Goal: Task Accomplishment & Management: Complete application form

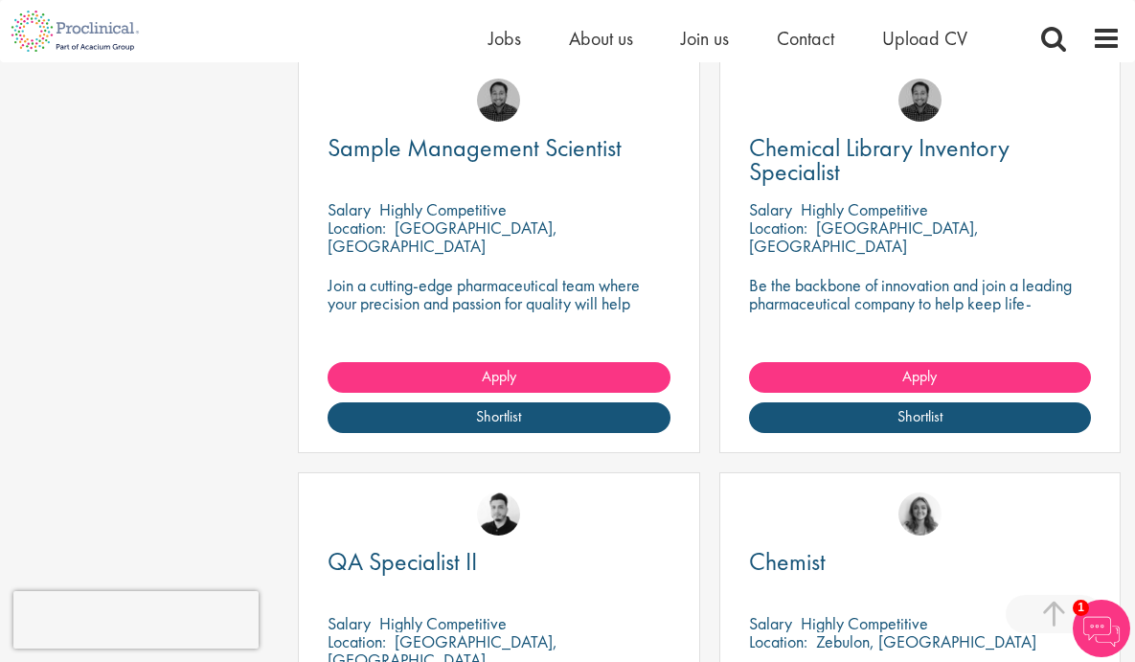
scroll to position [1767, 0]
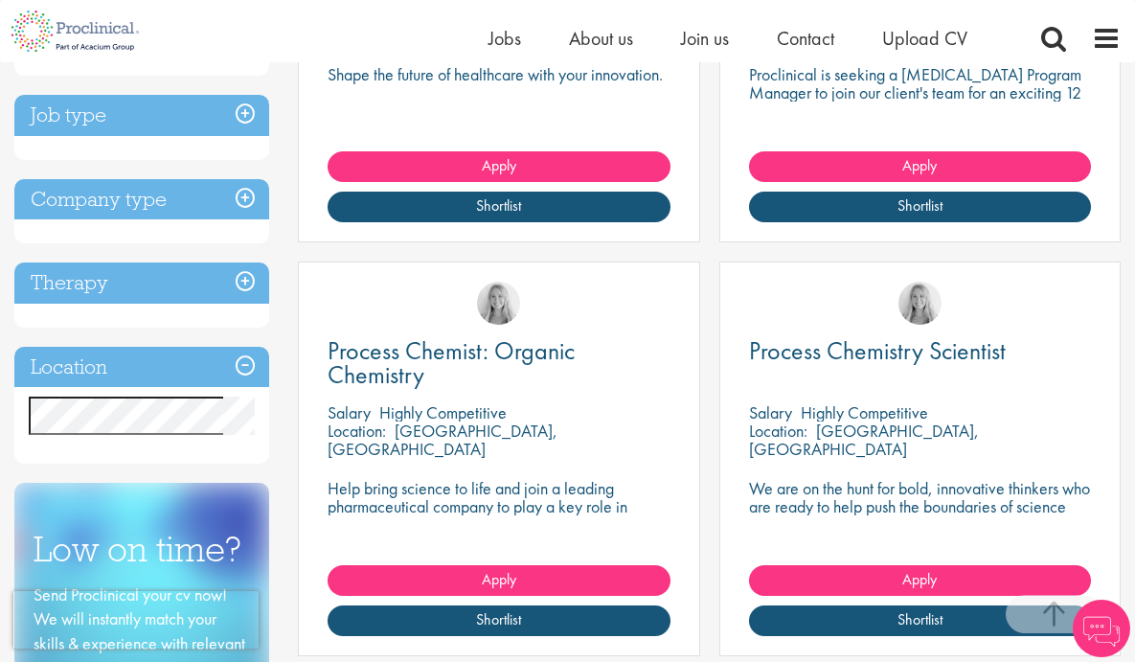
scroll to position [667, 0]
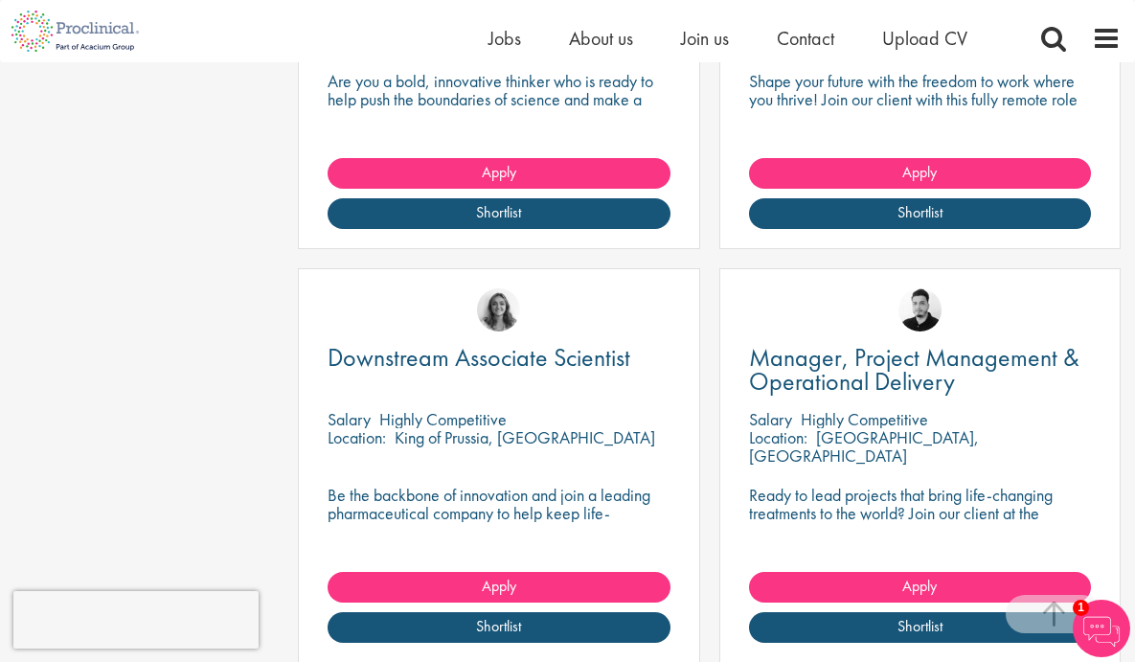
scroll to position [1628, 0]
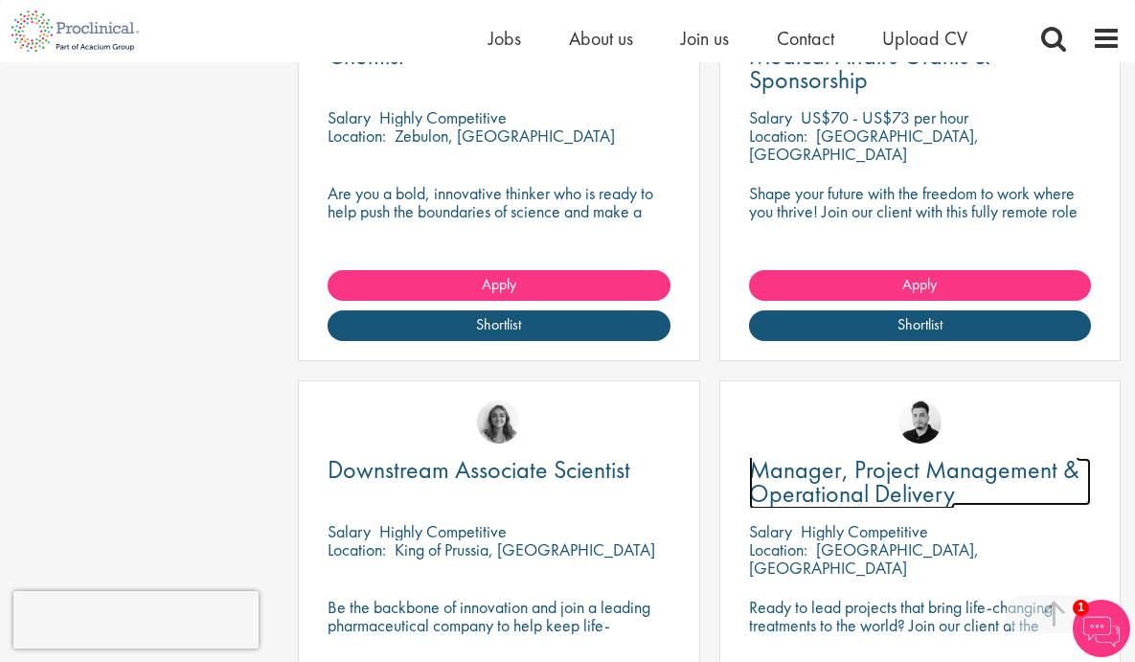
scroll to position [1724, 0]
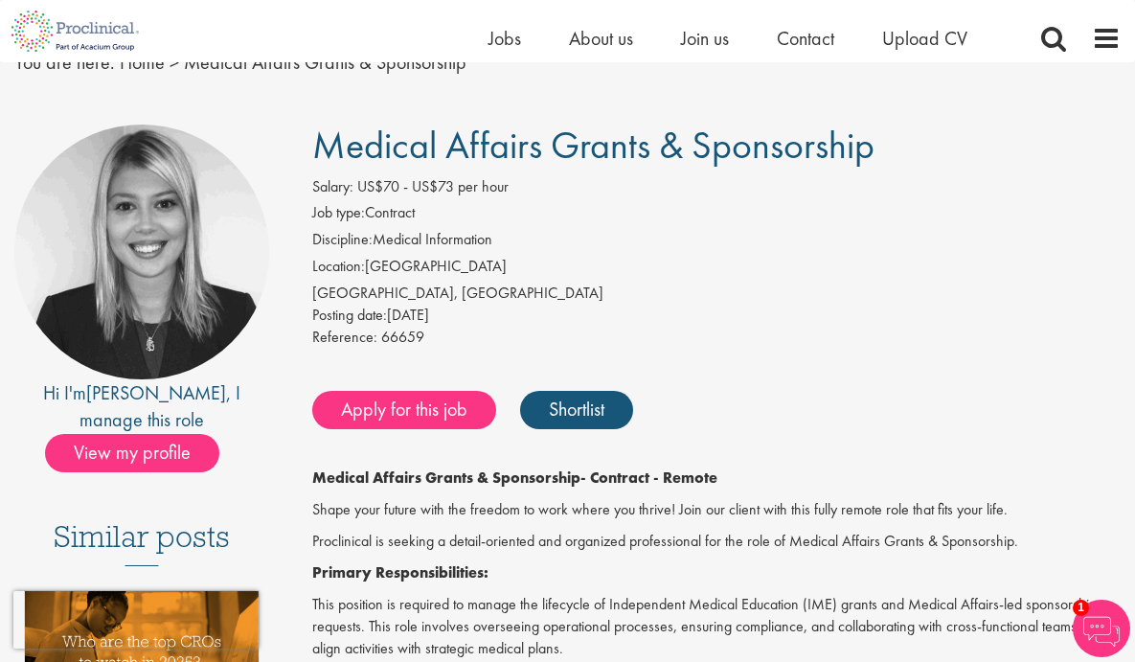
scroll to position [191, 0]
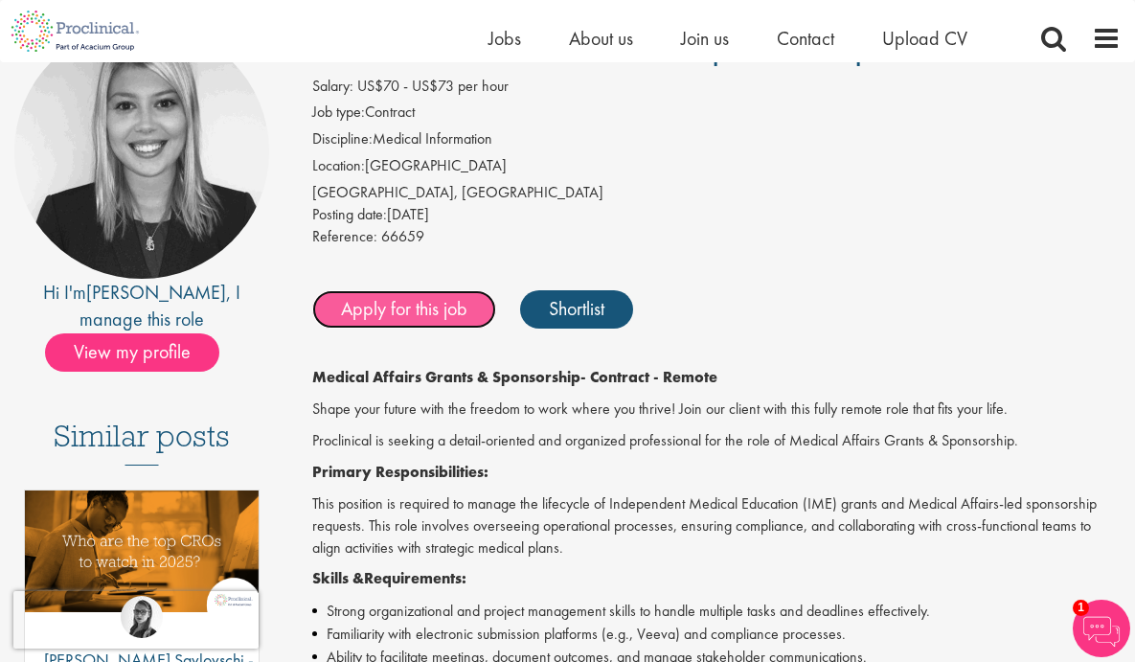
click at [449, 299] on link "Apply for this job" at bounding box center [404, 309] width 184 height 38
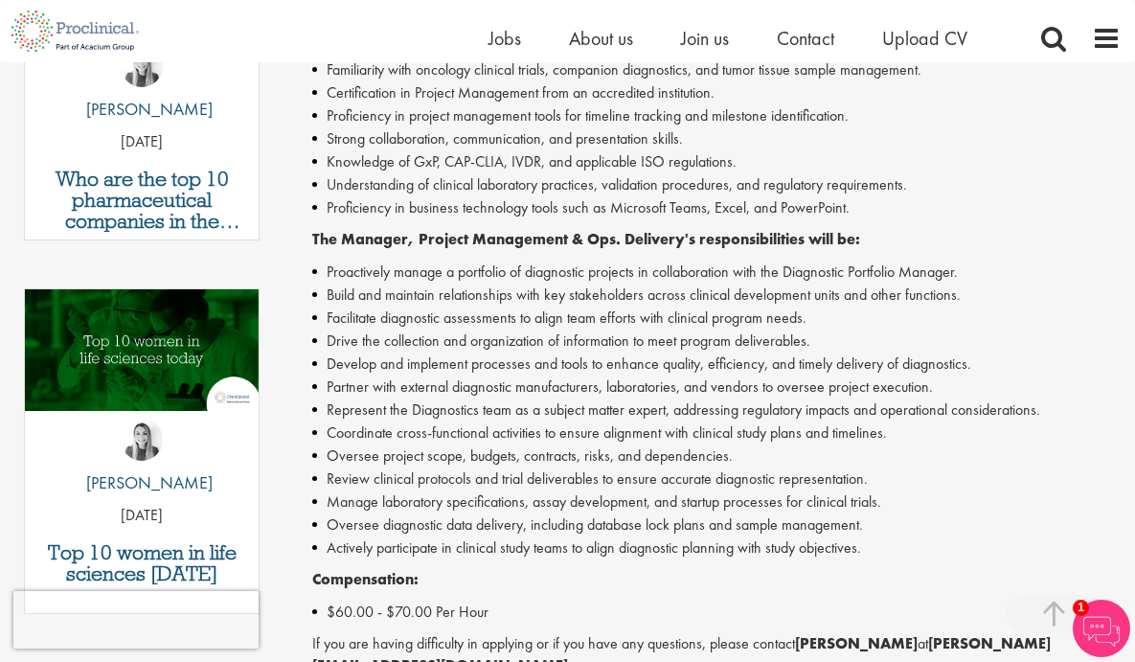
scroll to position [382, 0]
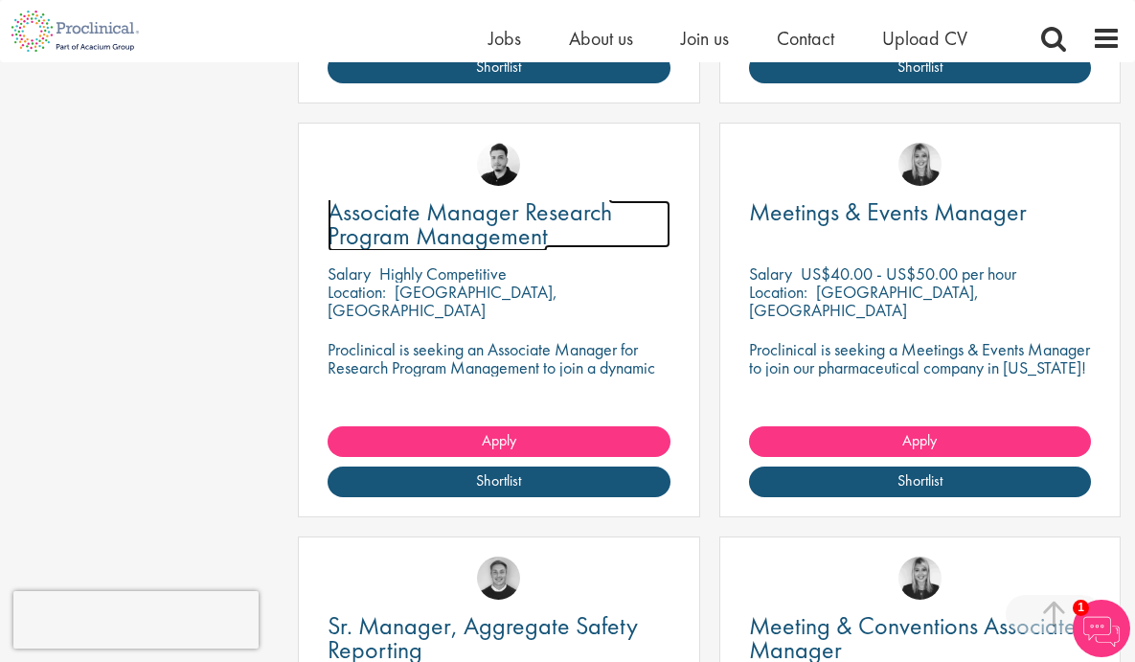
scroll to position [1628, 0]
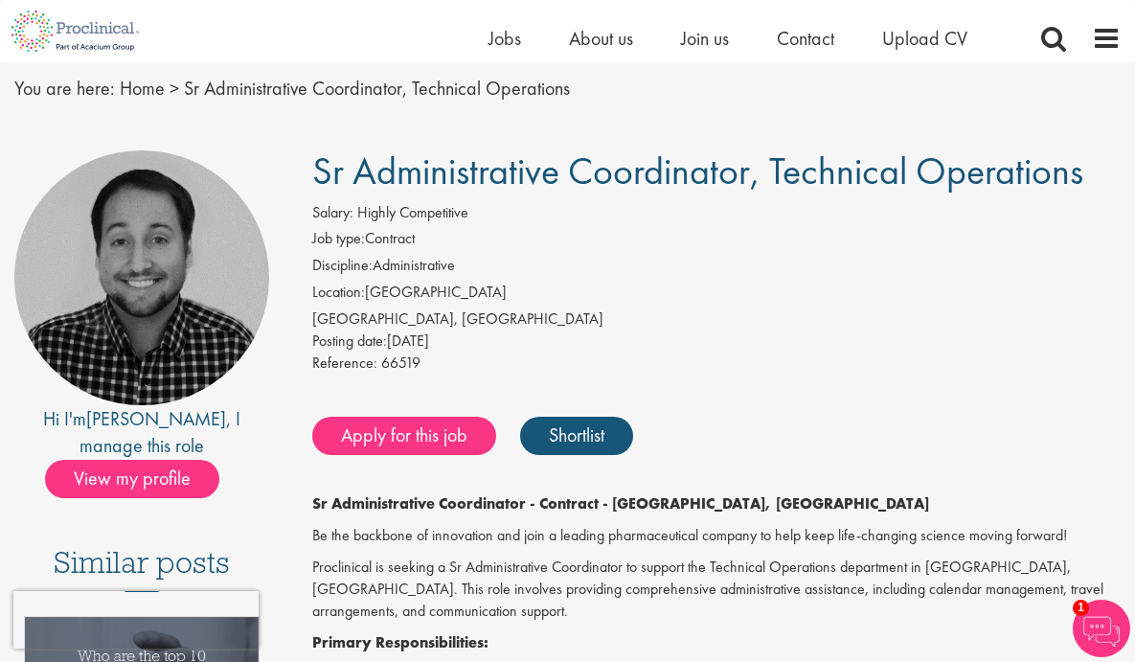
scroll to position [95, 0]
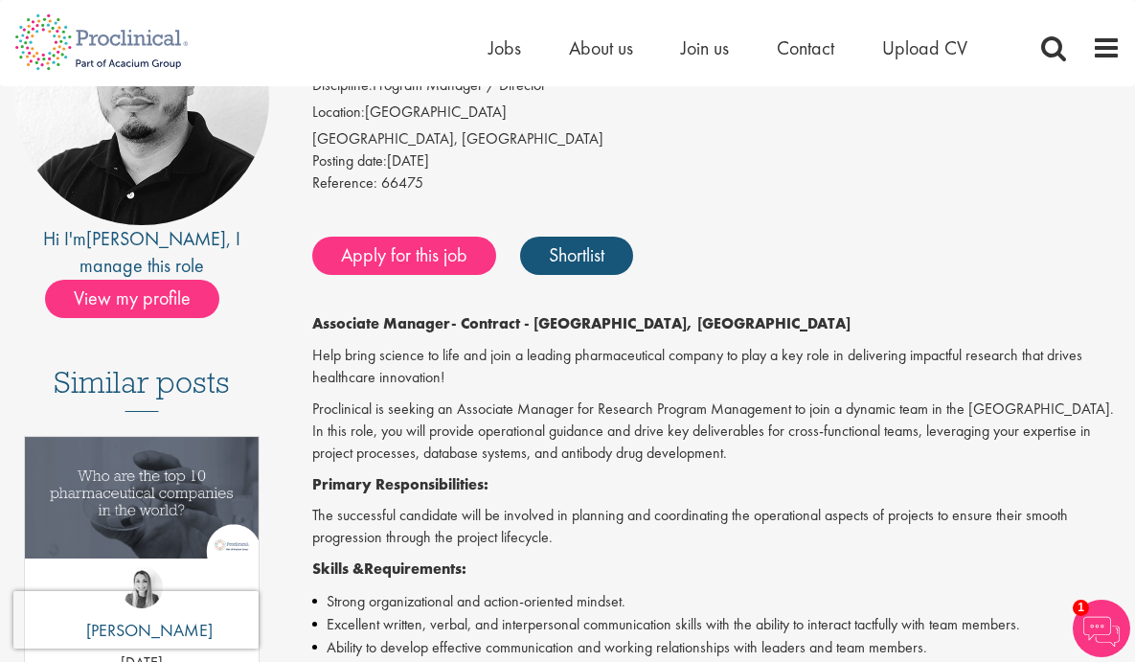
scroll to position [382, 0]
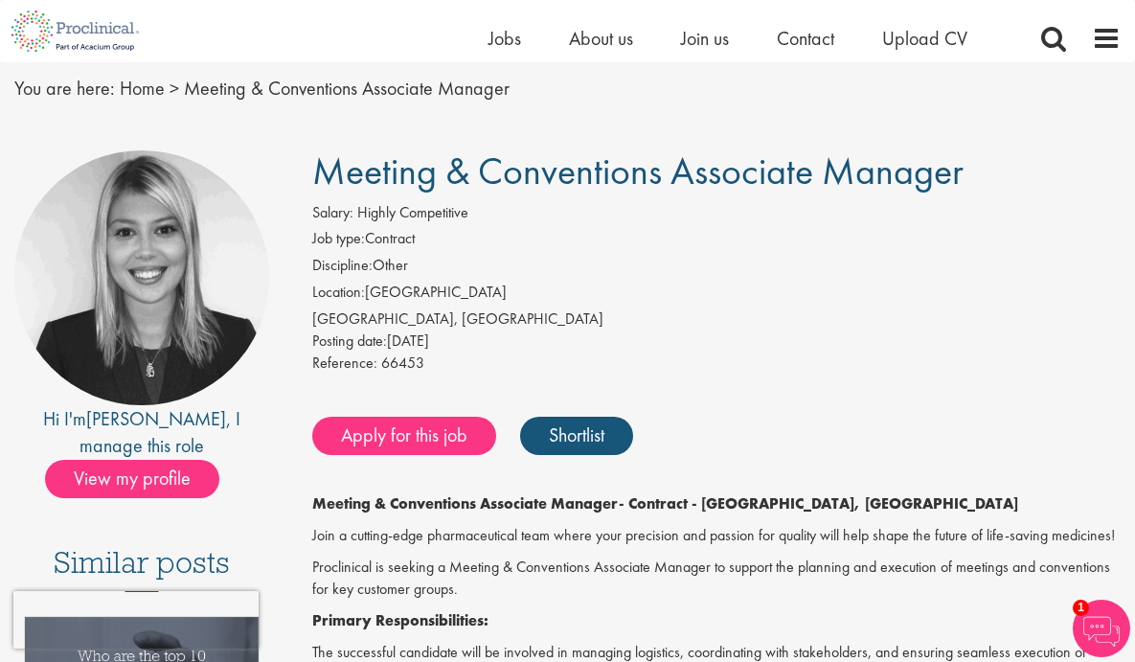
scroll to position [95, 0]
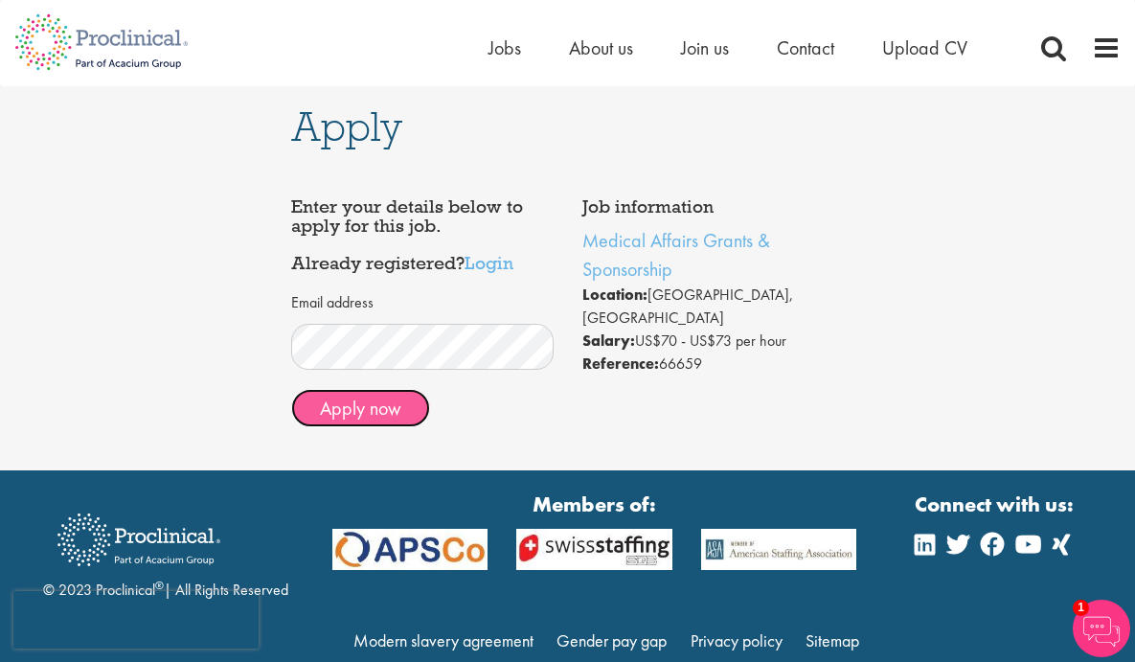
click at [393, 395] on button "Apply now" at bounding box center [360, 408] width 139 height 38
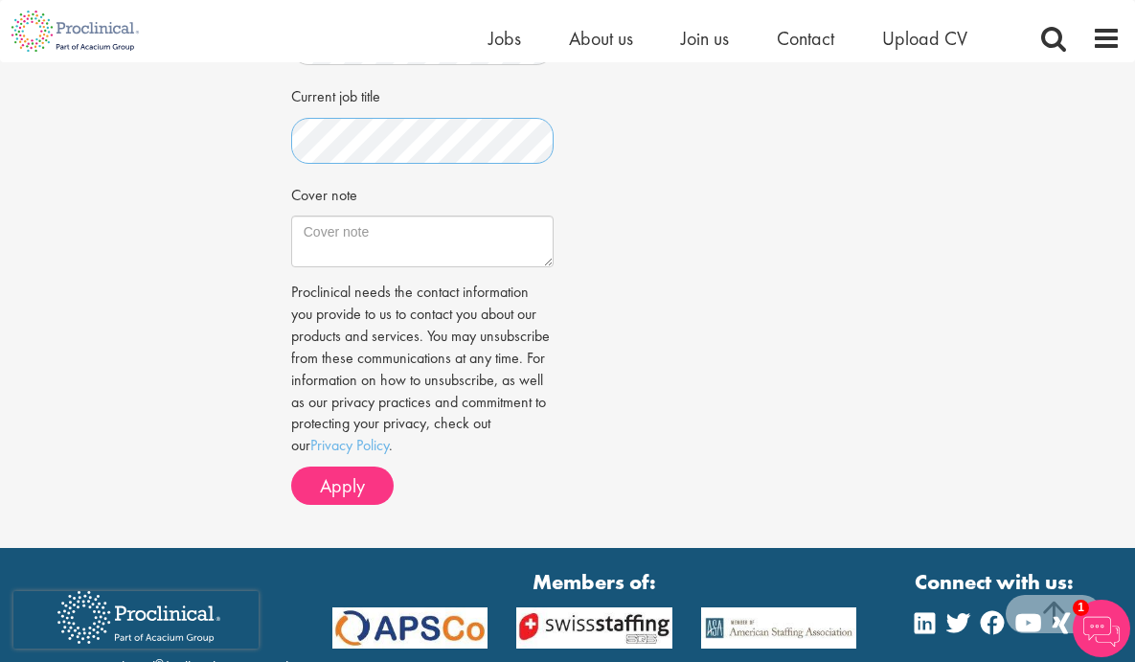
scroll to position [671, 0]
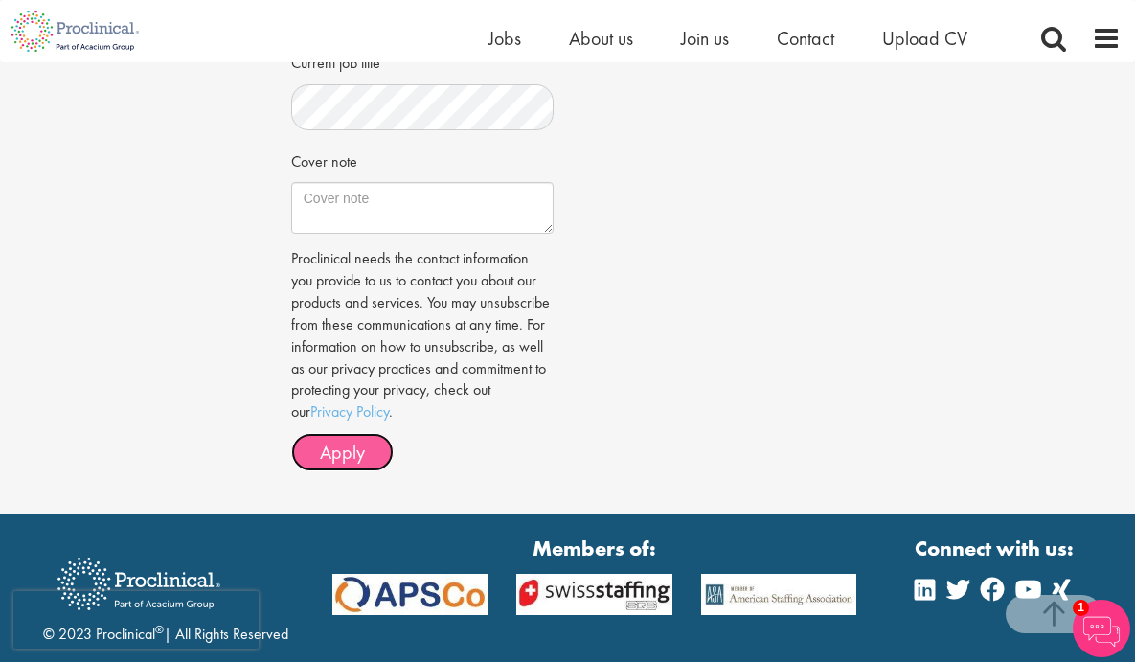
click at [374, 464] on button "Apply" at bounding box center [342, 452] width 103 height 38
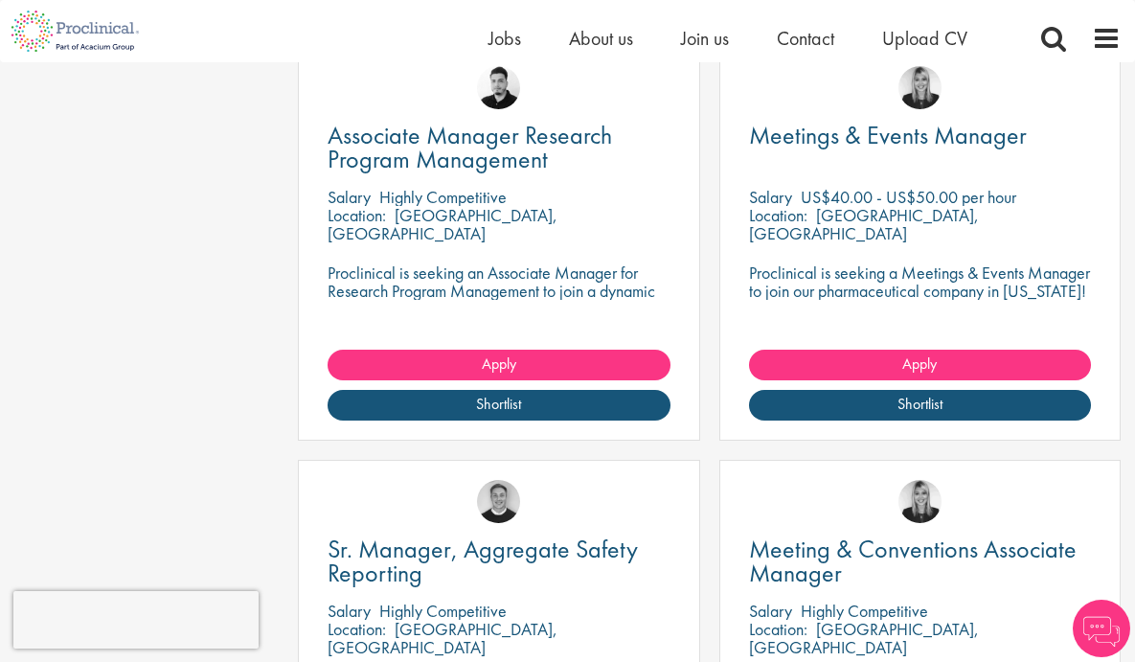
scroll to position [1628, 0]
